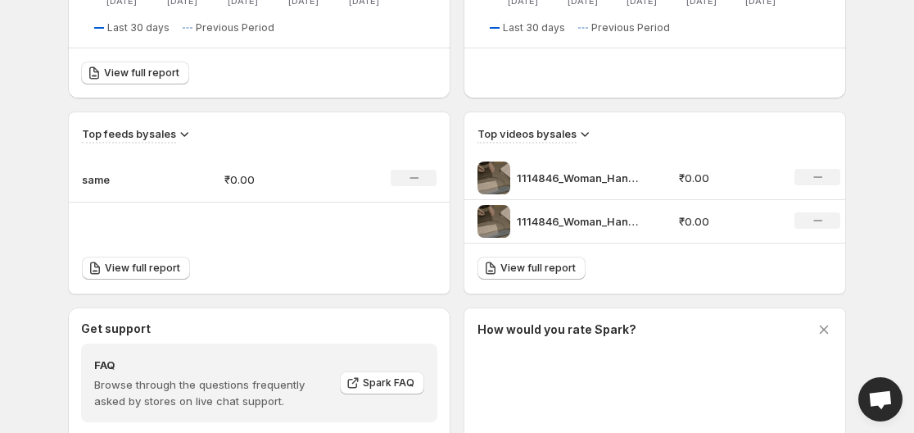
scroll to position [469, 0]
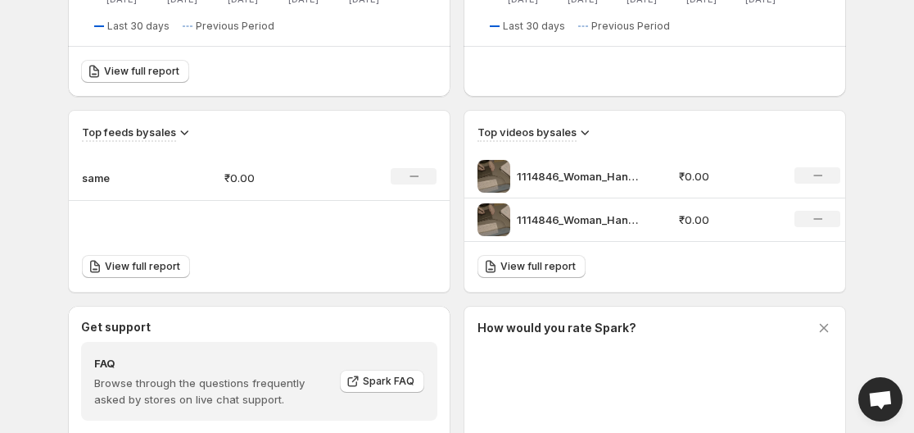
click at [818, 178] on icon "No change" at bounding box center [817, 175] width 9 height 13
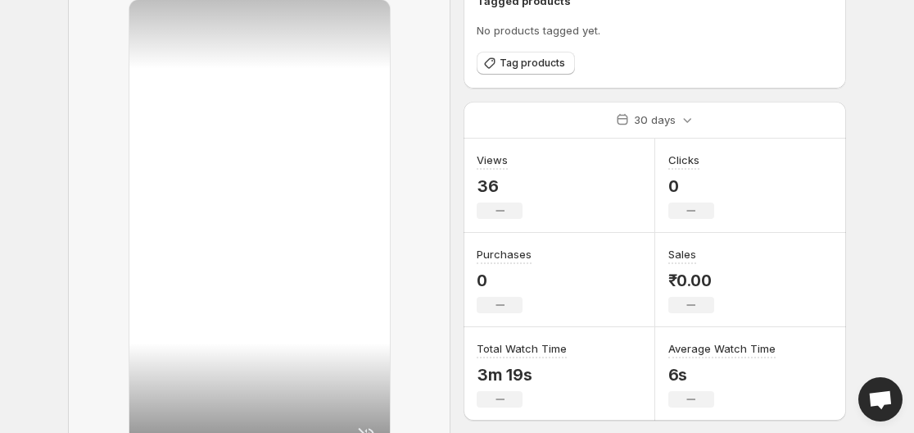
scroll to position [229, 0]
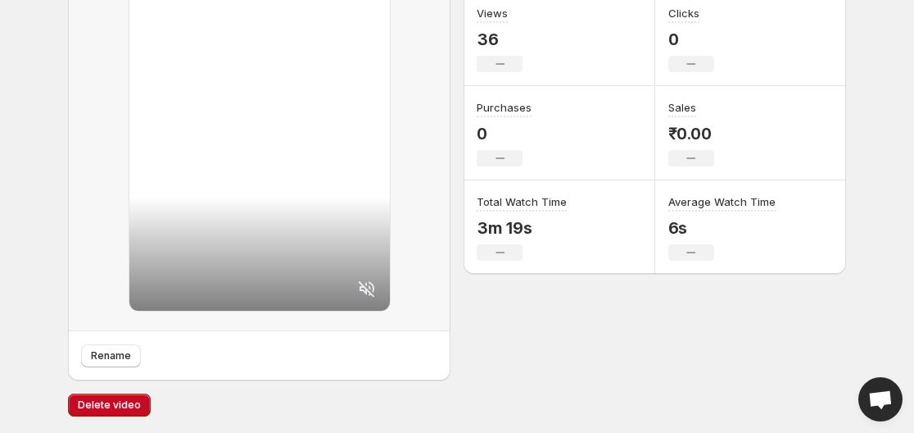
click at [369, 292] on icon at bounding box center [367, 289] width 20 height 20
click at [95, 402] on span "Delete video" at bounding box center [109, 404] width 63 height 13
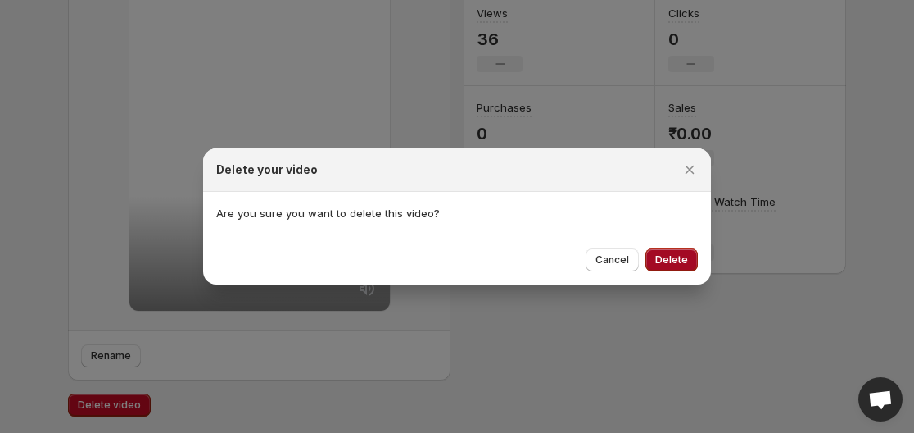
click at [687, 261] on span "Delete" at bounding box center [671, 259] width 33 height 13
click at [638, 263] on button "Cancel" at bounding box center [612, 259] width 53 height 23
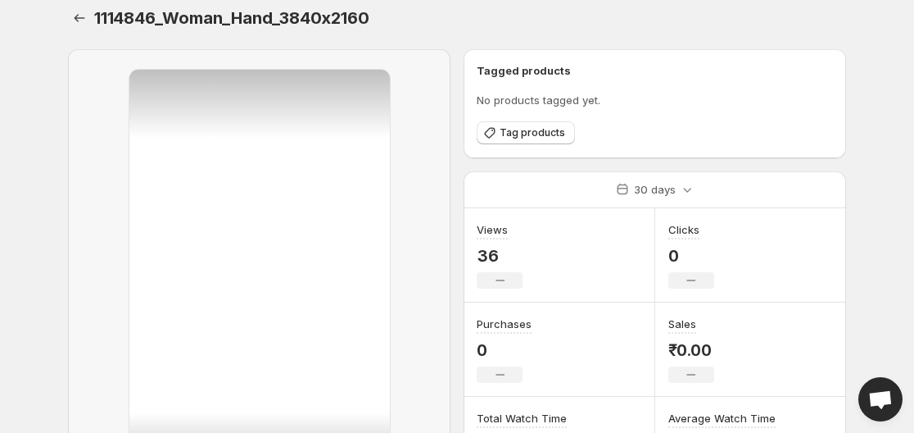
scroll to position [0, 0]
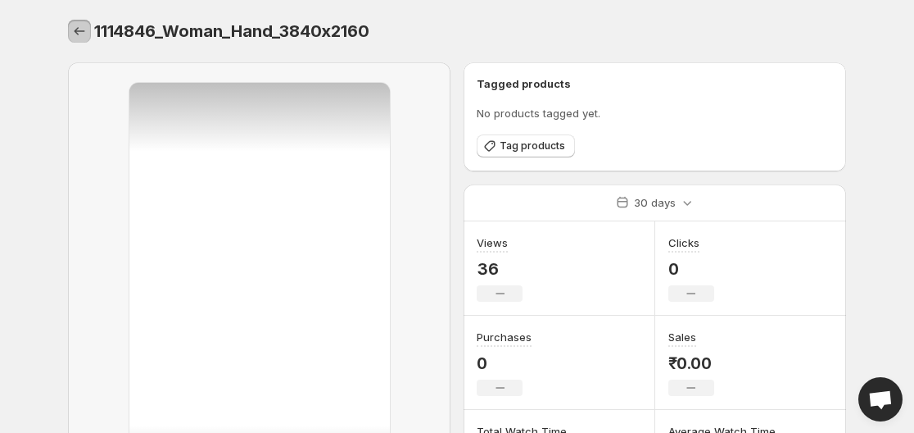
click at [78, 25] on icon "Settings" at bounding box center [79, 31] width 16 height 16
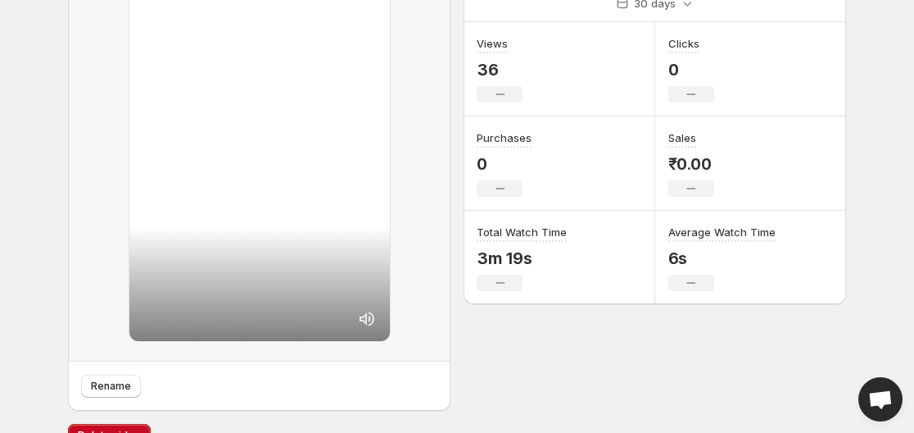
scroll to position [229, 0]
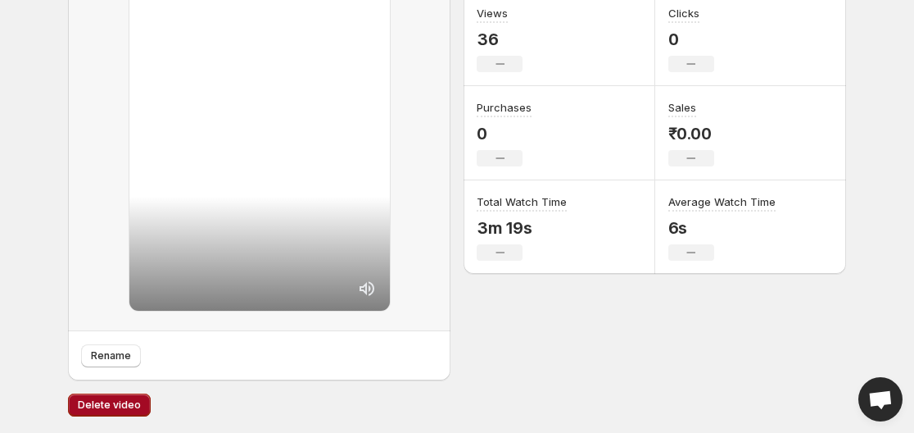
click at [110, 401] on span "Delete video" at bounding box center [109, 404] width 63 height 13
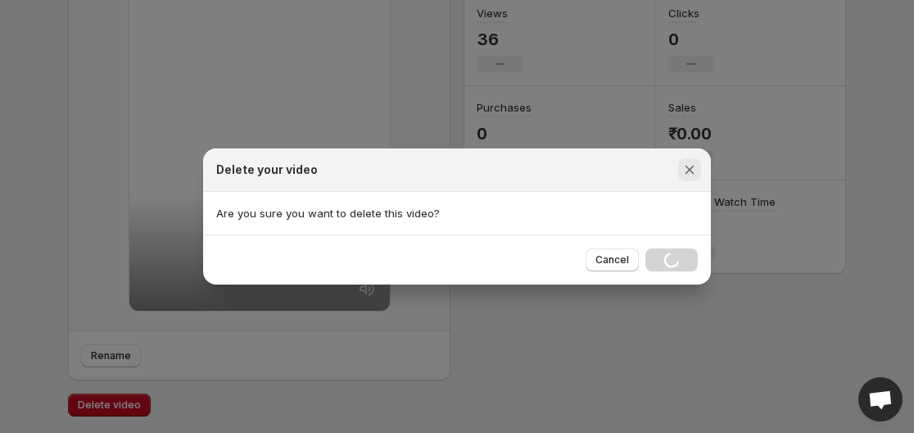
click at [691, 172] on icon "Close" at bounding box center [690, 169] width 16 height 16
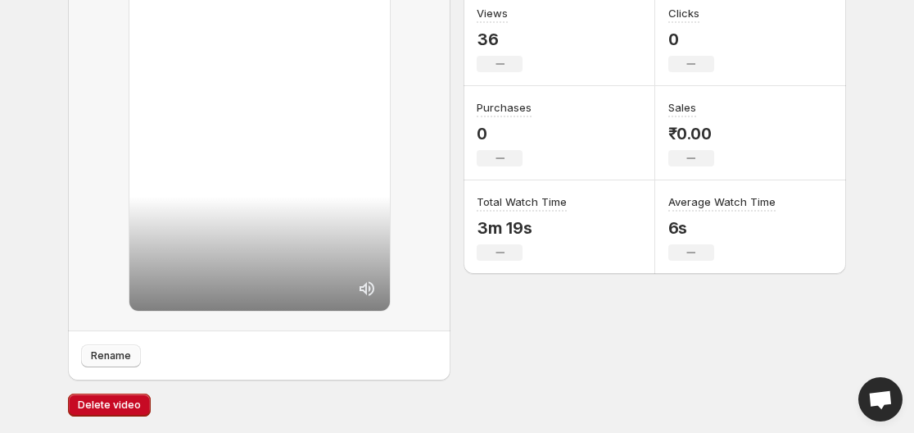
click at [114, 354] on span "Rename" at bounding box center [111, 355] width 40 height 13
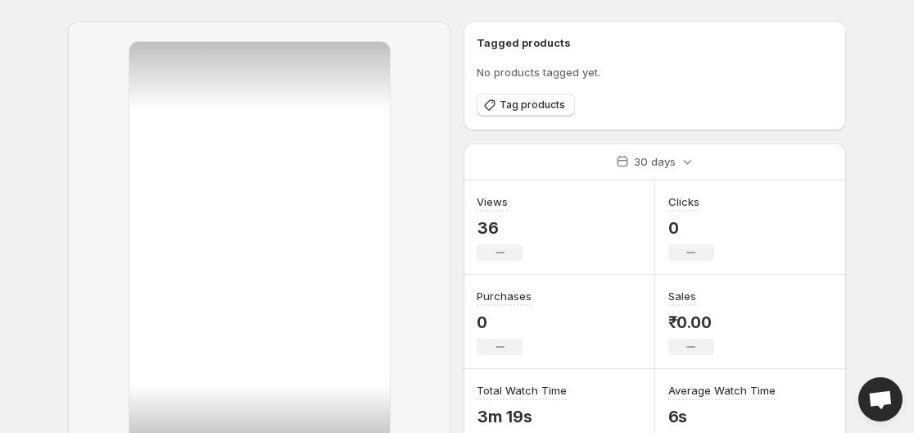
scroll to position [0, 0]
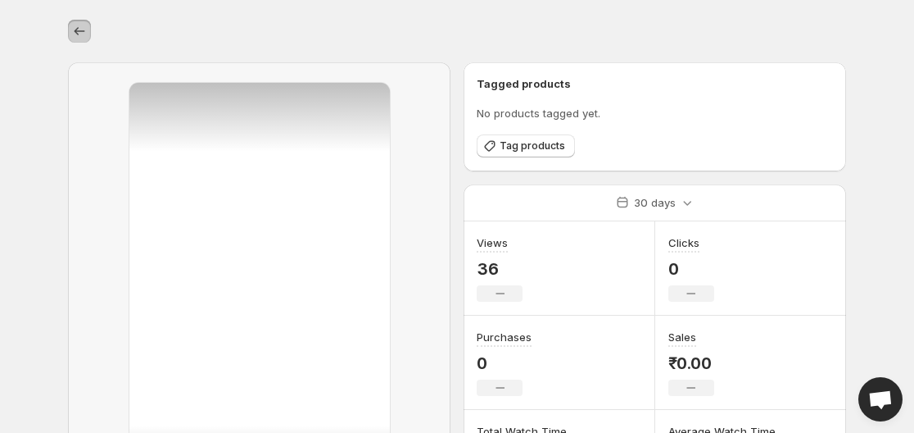
click at [81, 28] on icon "Settings" at bounding box center [79, 31] width 16 height 16
click at [89, 23] on button "Settings" at bounding box center [79, 31] width 23 height 23
click at [73, 34] on div "Rename Tagged products No products tagged yet. Tag products 30 days Views 36 No…" at bounding box center [457, 331] width 818 height 662
click at [76, 29] on icon "Settings" at bounding box center [79, 31] width 16 height 16
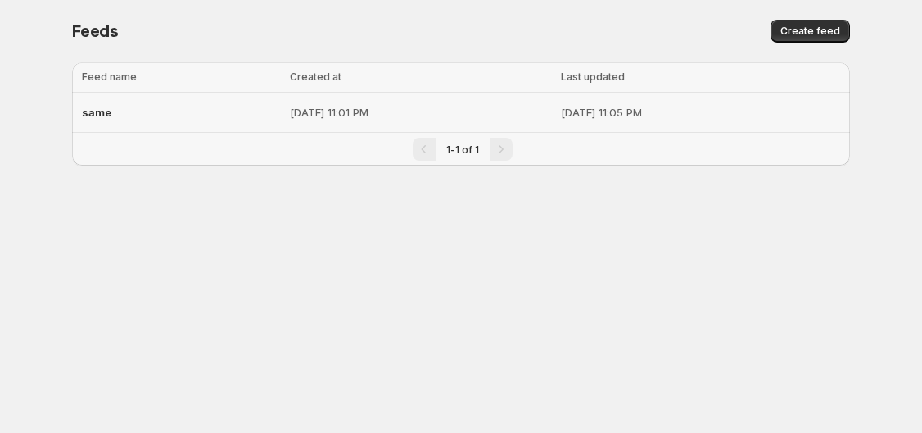
click at [182, 124] on div "same" at bounding box center [181, 111] width 198 height 29
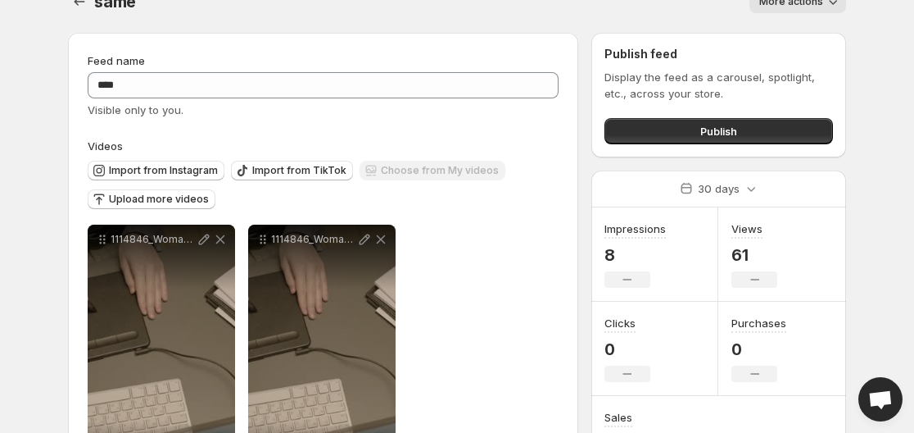
scroll to position [27, 0]
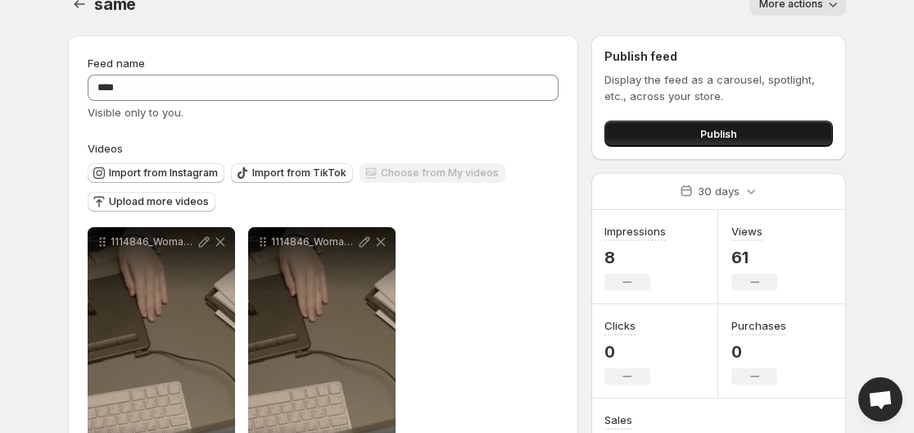
click at [690, 135] on button "Publish" at bounding box center [719, 133] width 229 height 26
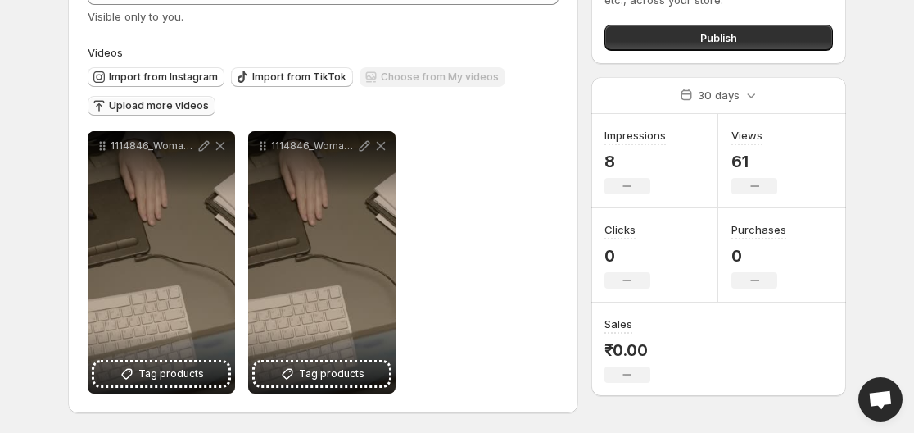
click at [183, 102] on span "Upload more videos" at bounding box center [159, 105] width 100 height 13
drag, startPoint x: 913, startPoint y: 229, endPoint x: 913, endPoint y: 239, distance: 9.8
click at [913, 239] on body "**********" at bounding box center [457, 93] width 914 height 433
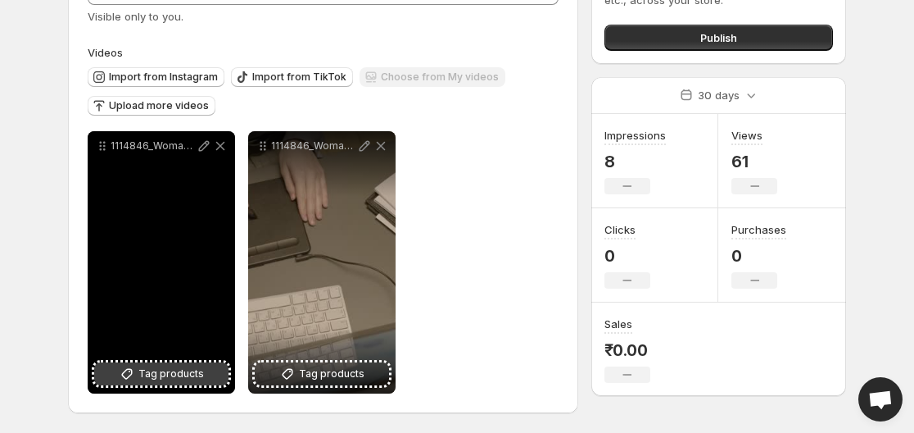
click at [147, 365] on button "Tag products" at bounding box center [161, 373] width 134 height 23
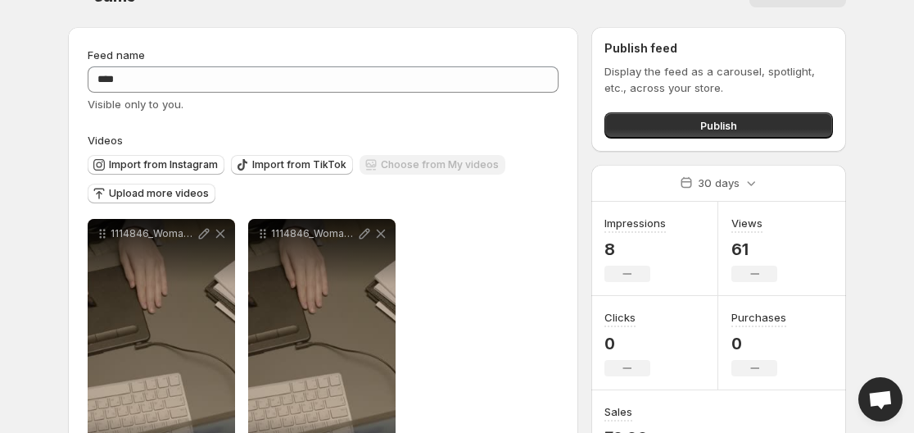
scroll to position [14, 0]
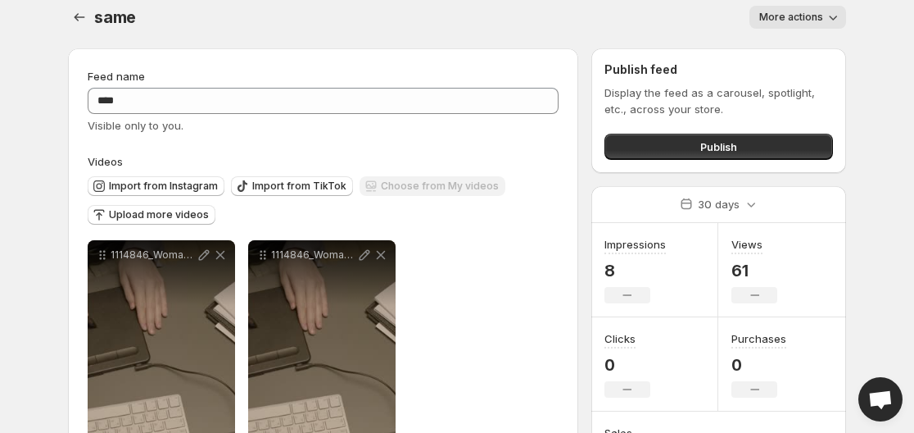
click at [885, 28] on body "**********" at bounding box center [457, 202] width 914 height 433
